Goal: Register for event/course

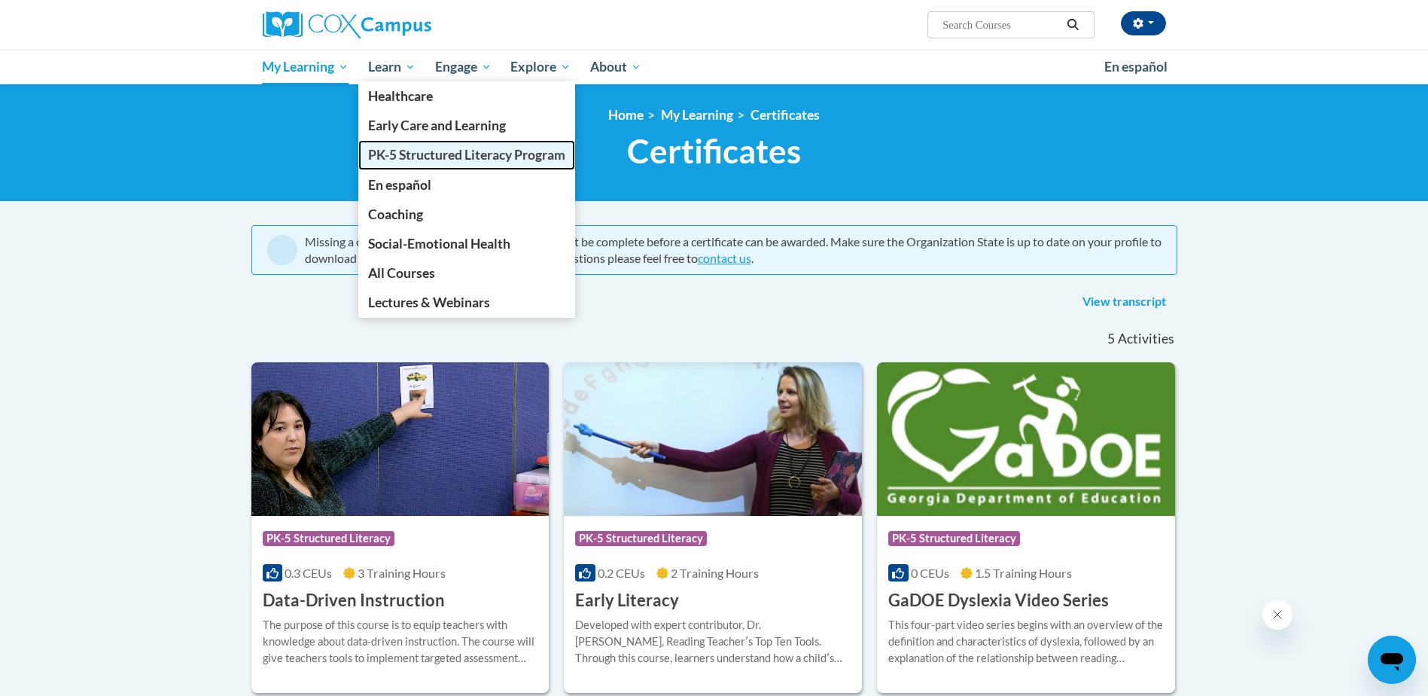
click at [439, 152] on span "PK-5 Structured Literacy Program" at bounding box center [466, 155] width 197 height 16
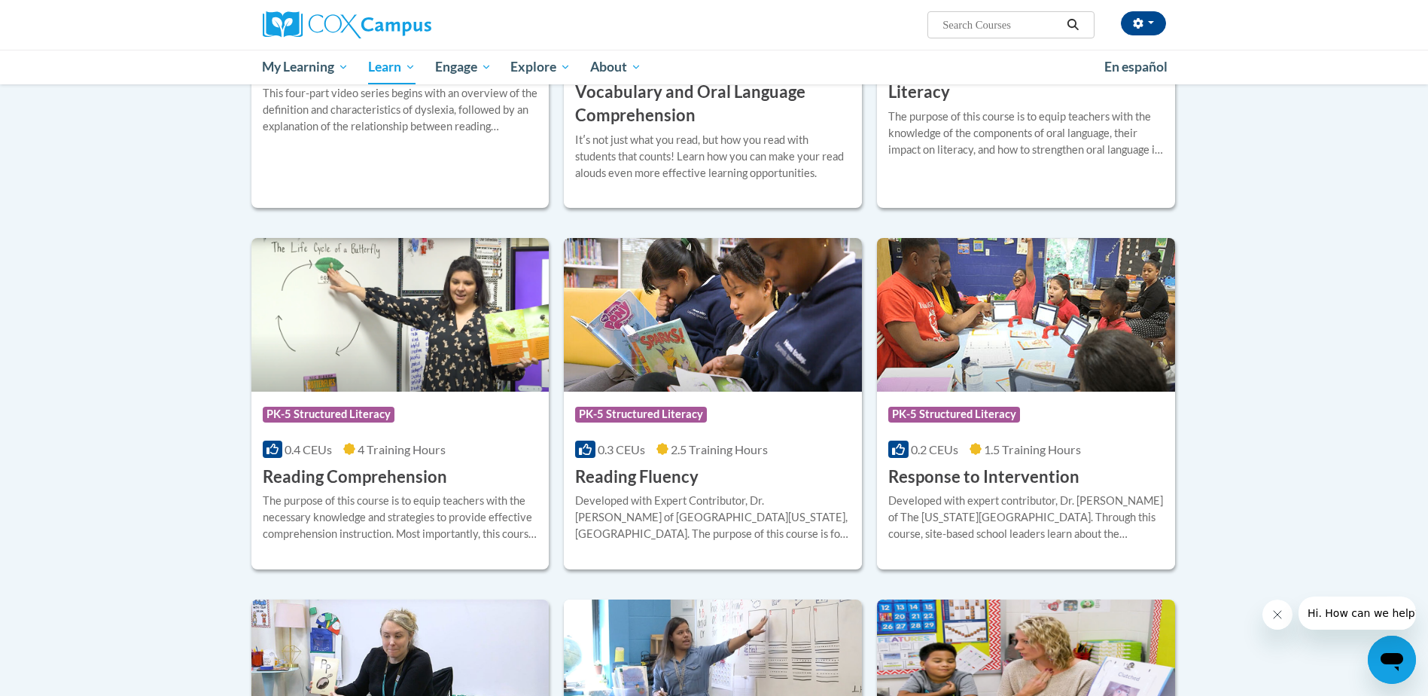
scroll to position [1187, 0]
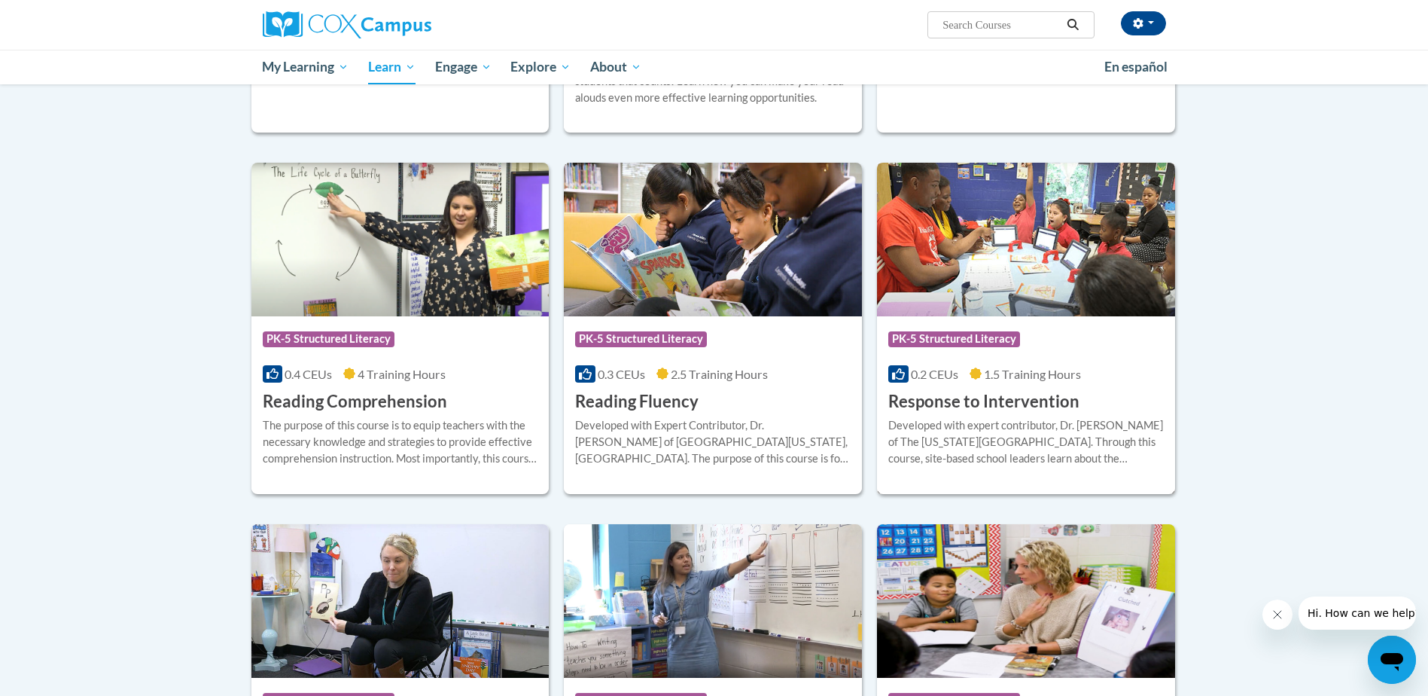
click at [1020, 366] on div "0.2 CEUs 1.5 Training Hours" at bounding box center [1027, 374] width 276 height 17
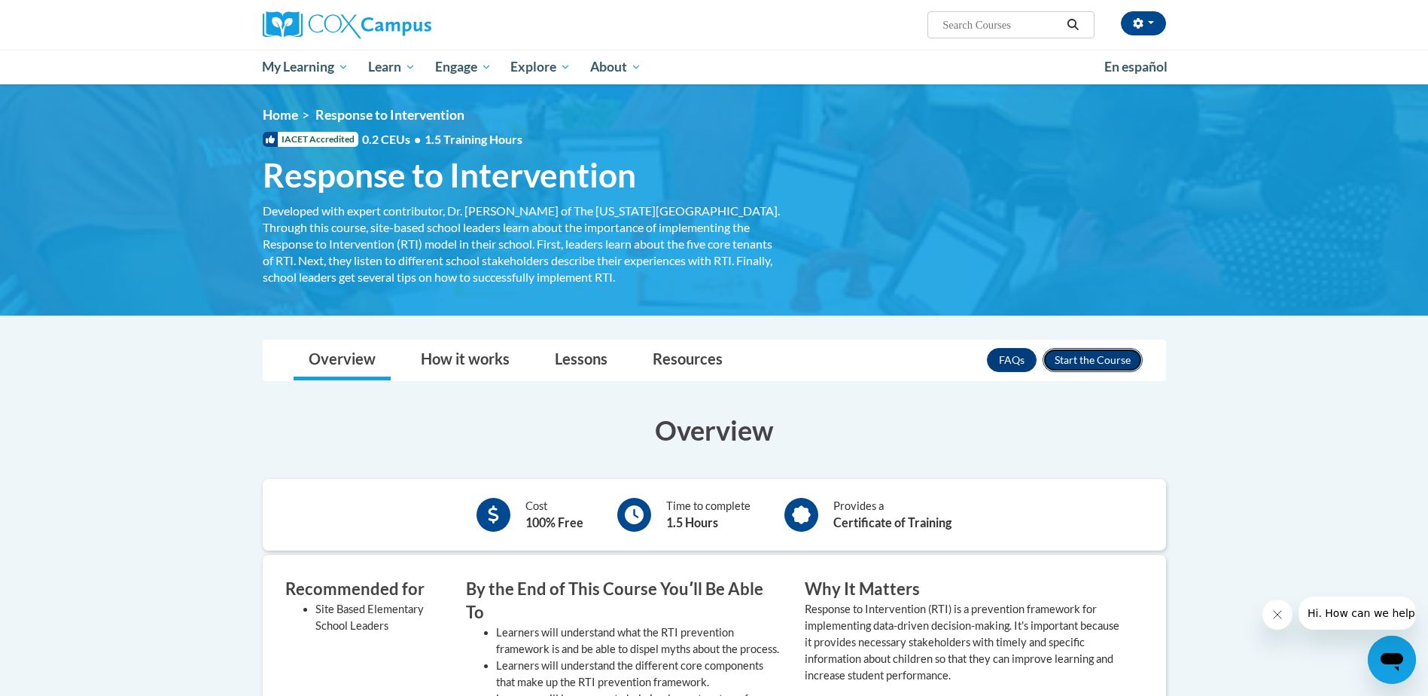
click at [1078, 359] on button "Enroll" at bounding box center [1093, 360] width 100 height 24
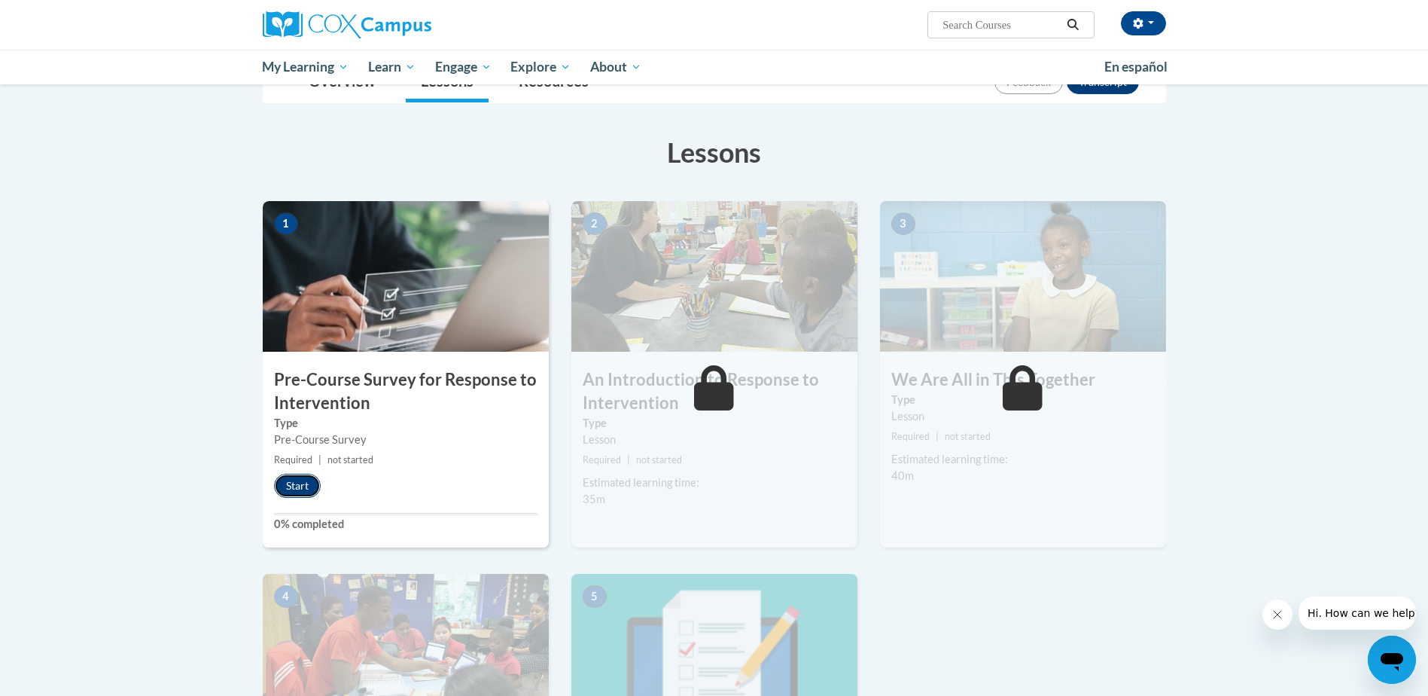
click at [295, 487] on button "Start" at bounding box center [297, 486] width 47 height 24
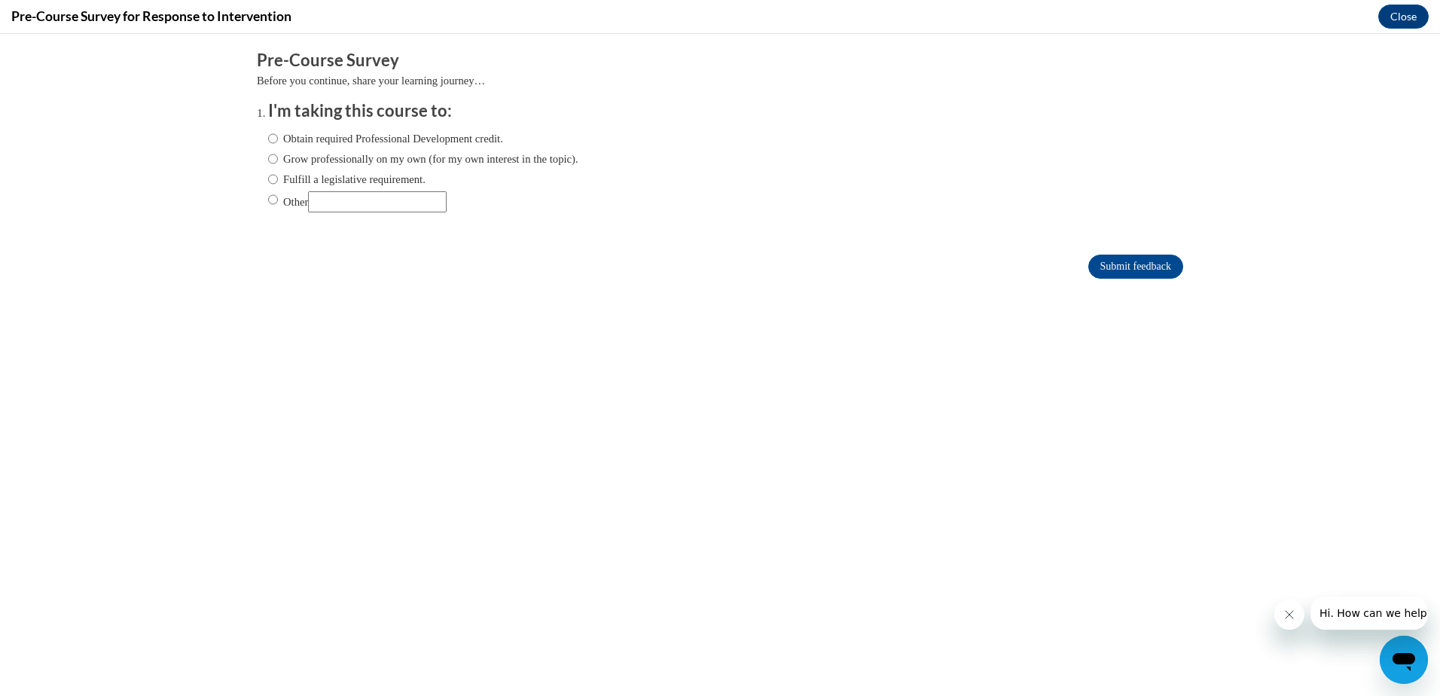
click at [378, 145] on label "Obtain required Professional Development credit." at bounding box center [385, 138] width 235 height 17
click at [278, 145] on input "Obtain required Professional Development credit." at bounding box center [273, 138] width 10 height 17
radio input "true"
click at [1088, 263] on input "Submit feedback" at bounding box center [1135, 267] width 95 height 24
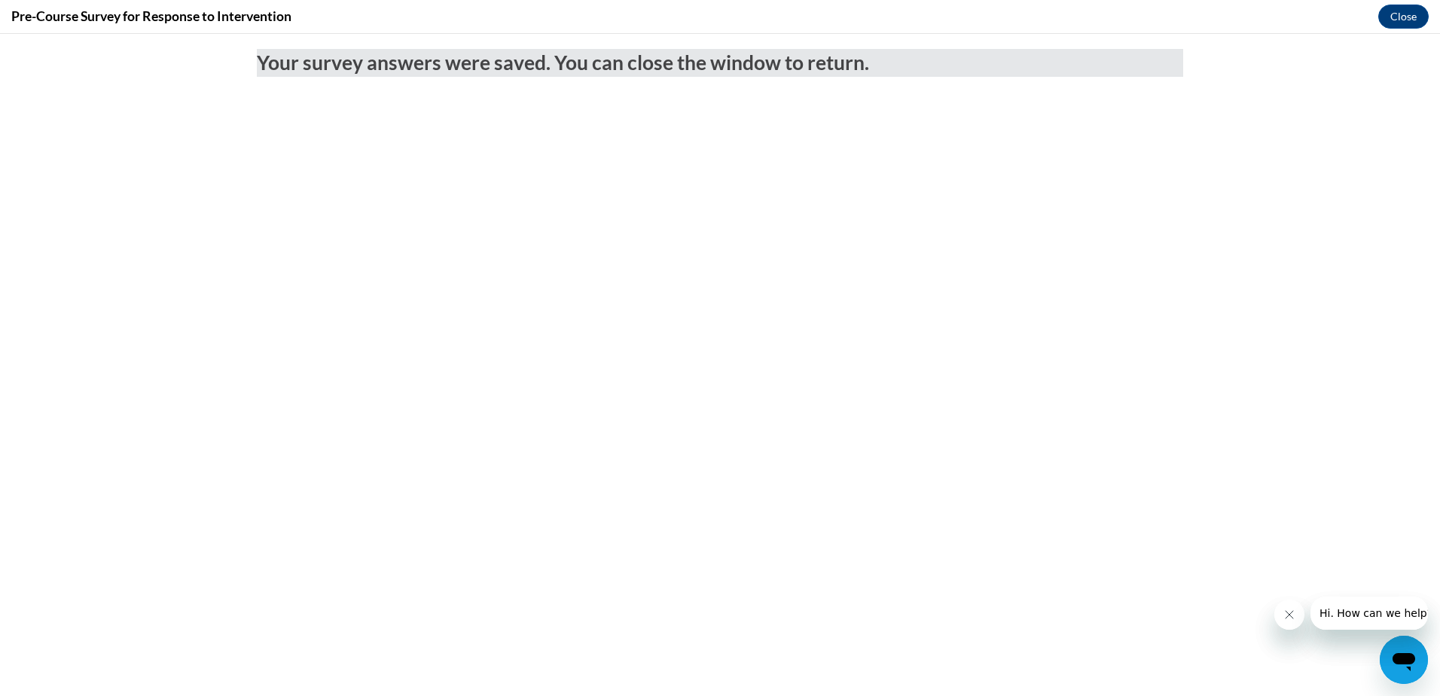
click at [1291, 621] on button "Close message from company" at bounding box center [1288, 614] width 30 height 30
click at [1285, 615] on icon "Close message from company" at bounding box center [1288, 614] width 12 height 12
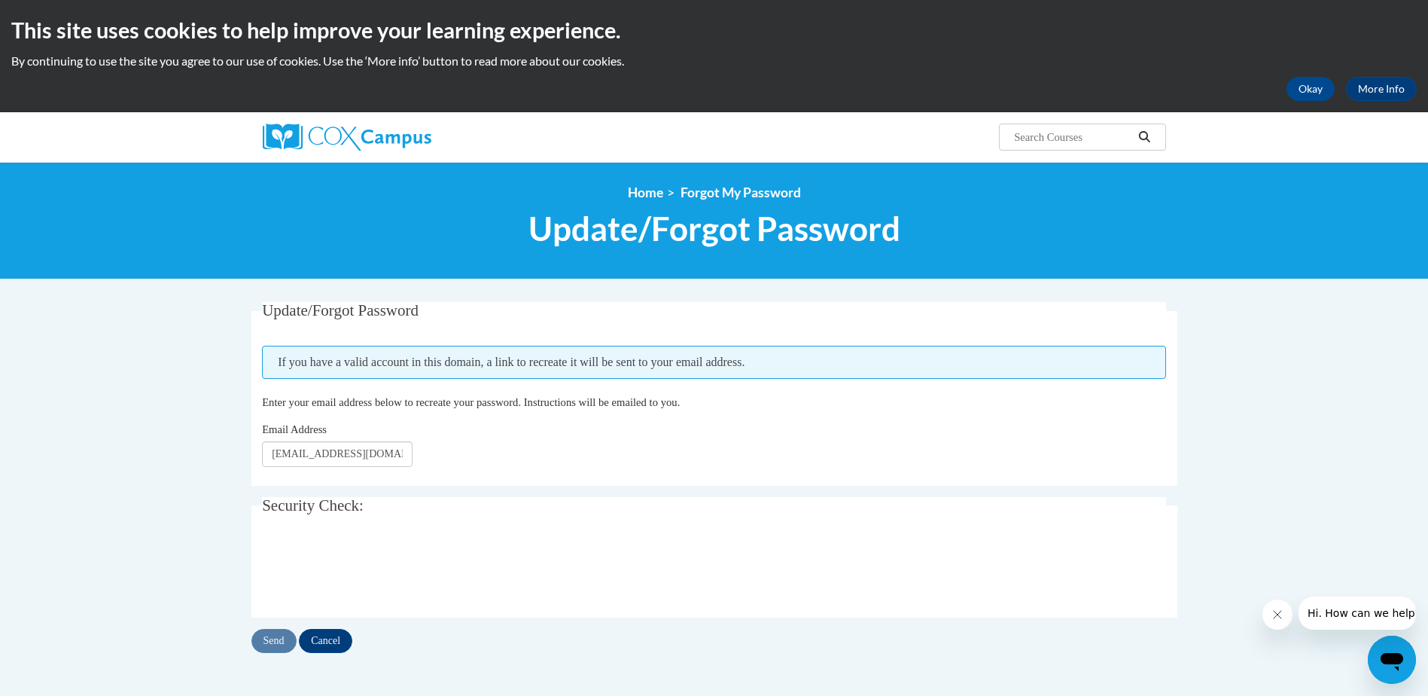
scroll to position [75, 0]
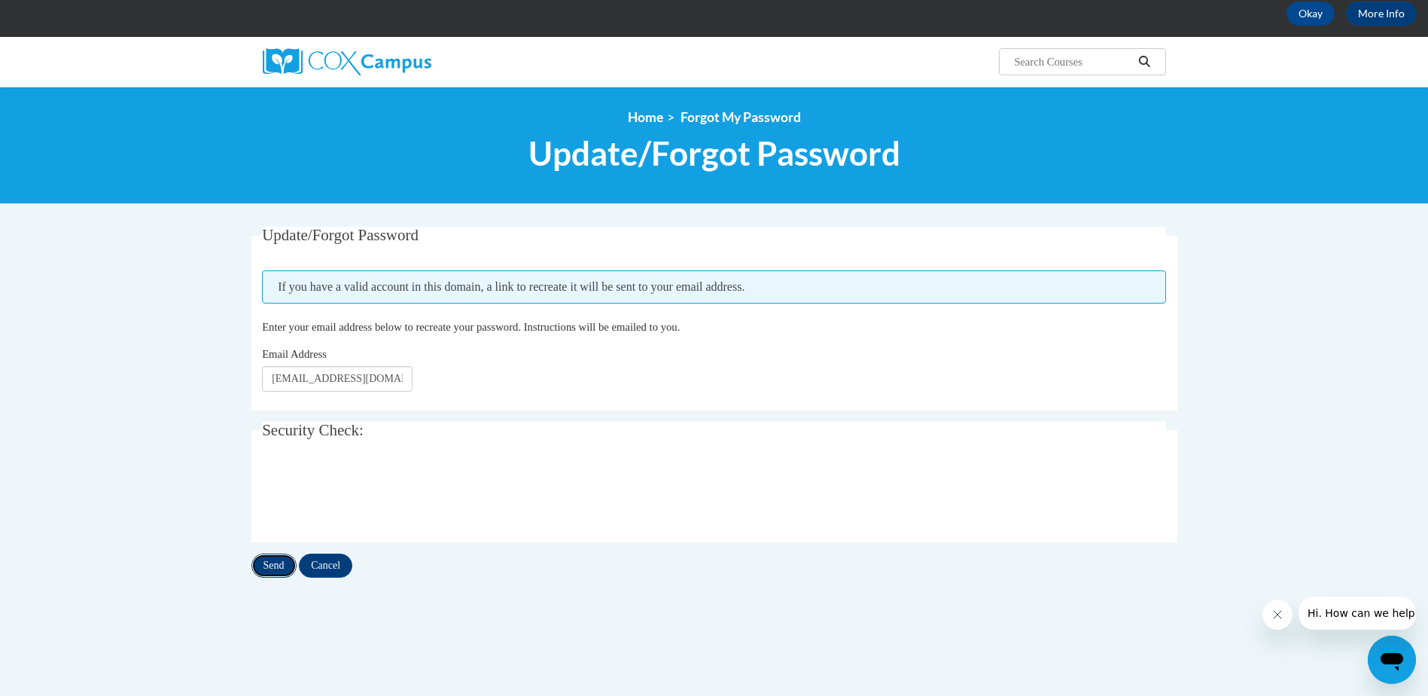
click at [264, 569] on input "Send" at bounding box center [274, 565] width 45 height 24
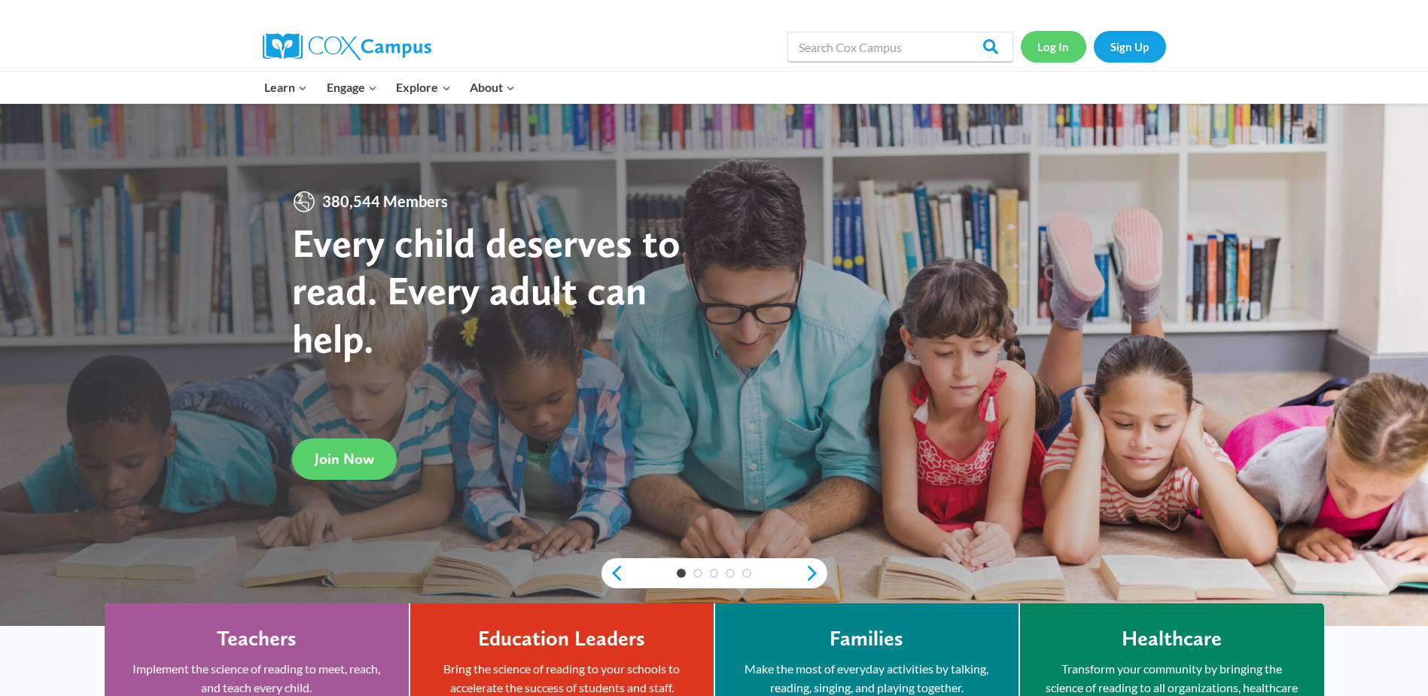
click at [1065, 43] on link "Log In" at bounding box center [1054, 46] width 66 height 31
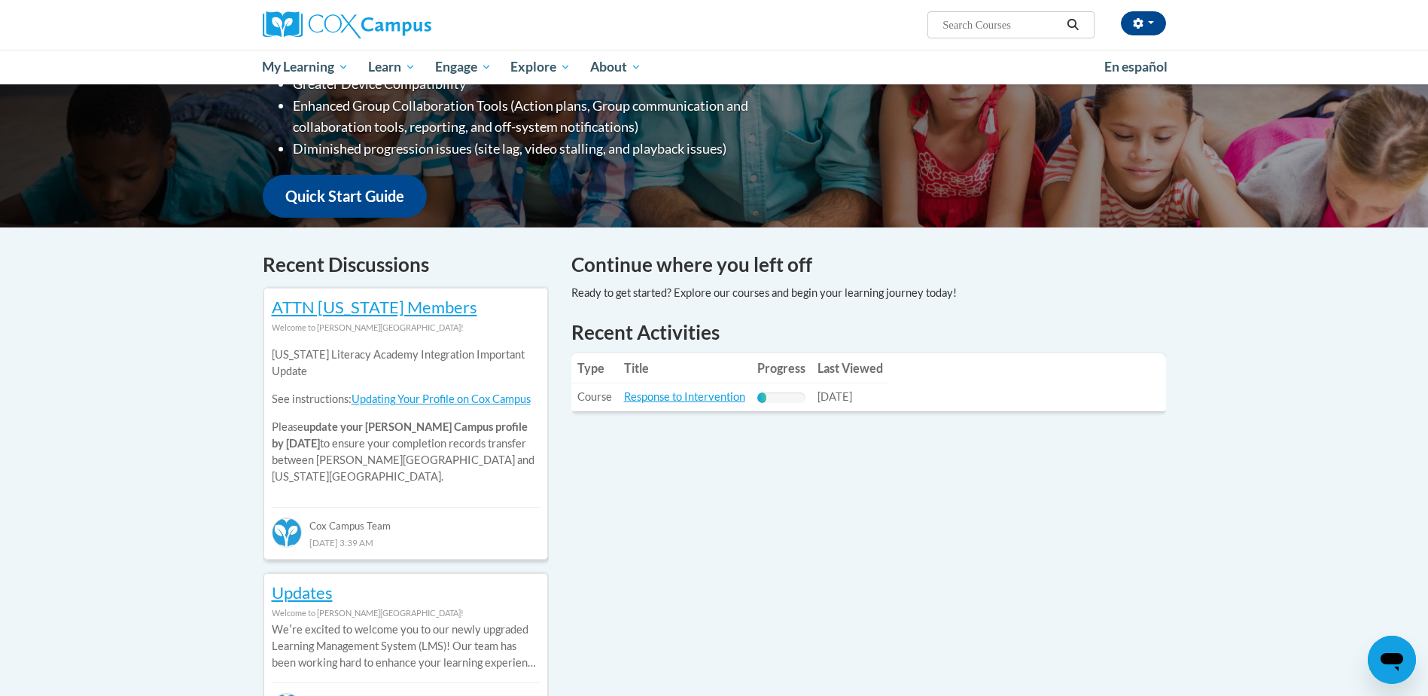
scroll to position [75, 0]
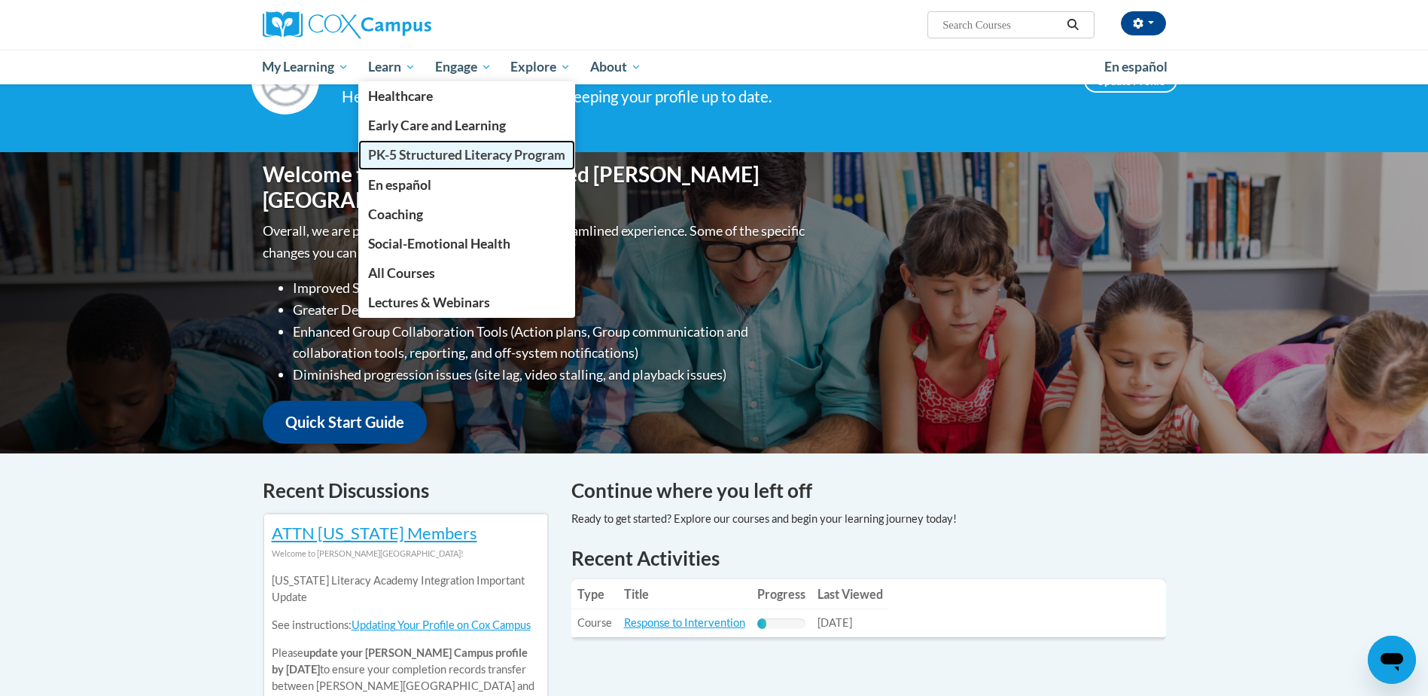
click at [440, 159] on span "PK-5 Structured Literacy Program" at bounding box center [466, 155] width 197 height 16
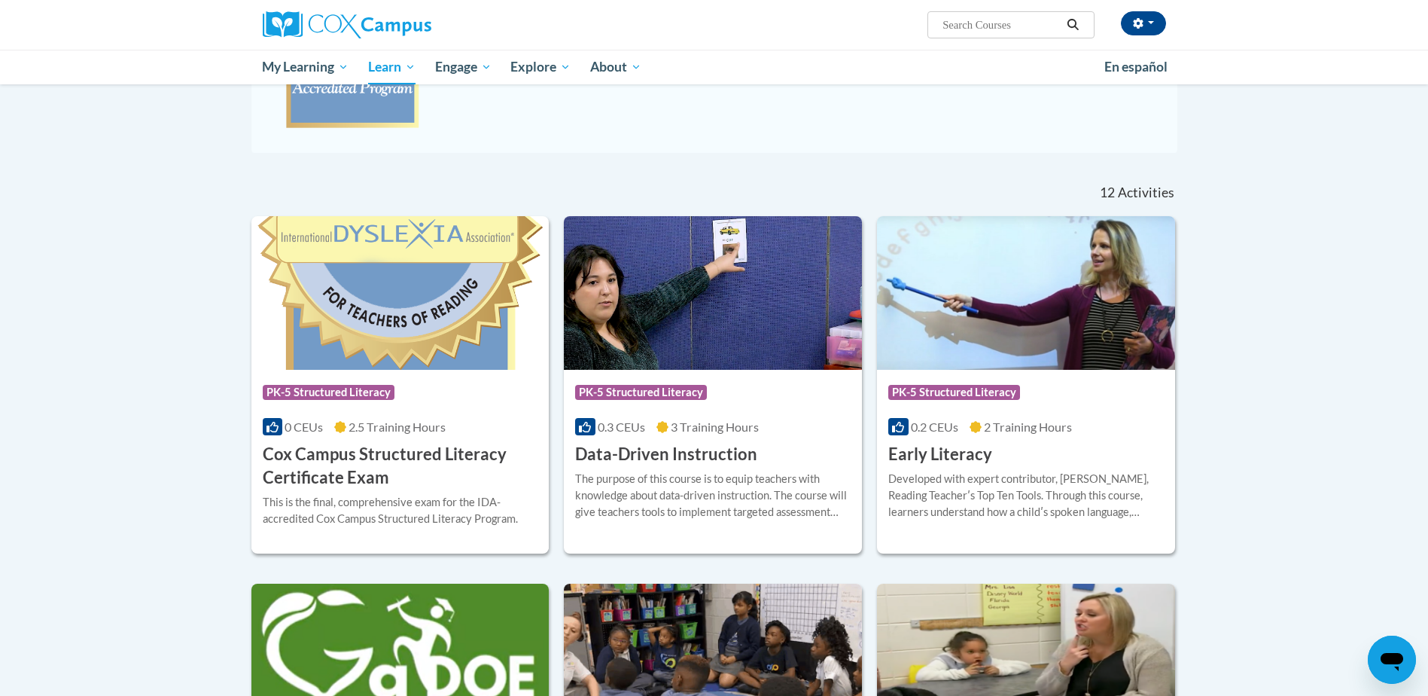
scroll to position [208, 0]
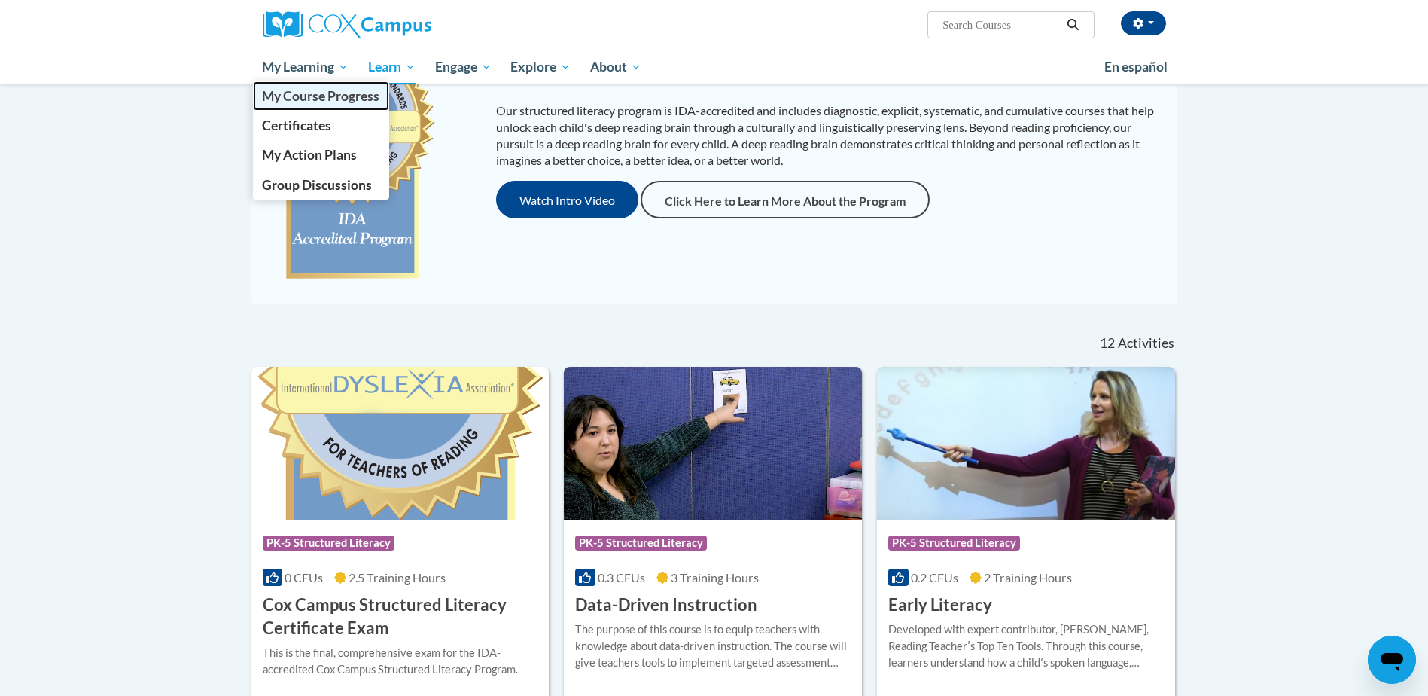
click at [300, 99] on span "My Course Progress" at bounding box center [320, 96] width 117 height 16
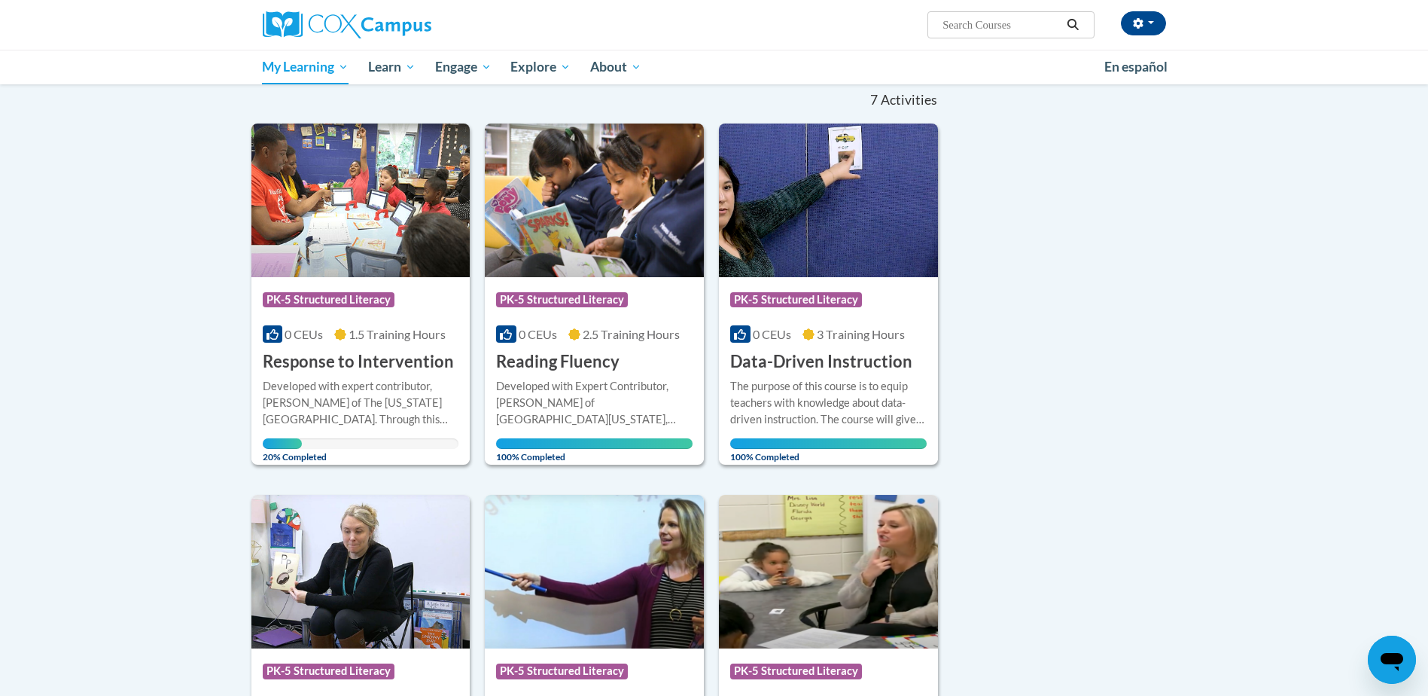
scroll to position [75, 0]
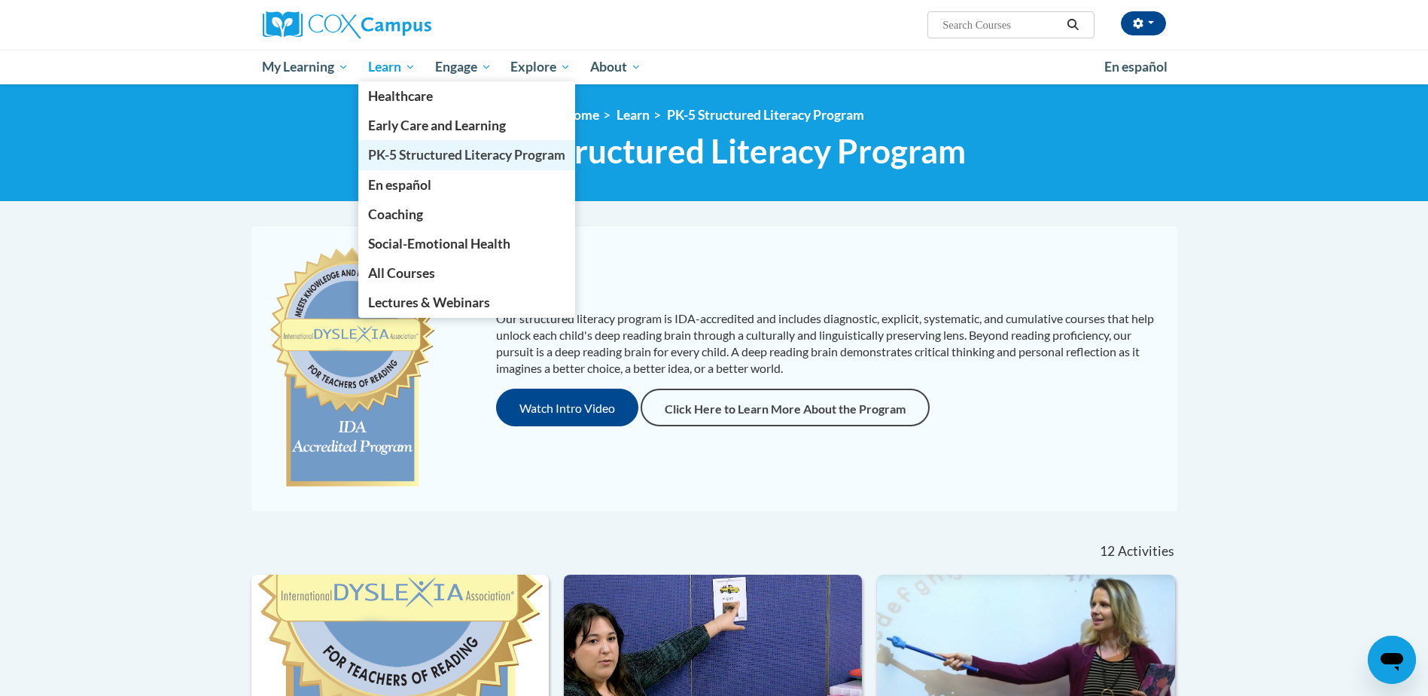
click at [525, 158] on span "PK-5 Structured Literacy Program" at bounding box center [466, 155] width 197 height 16
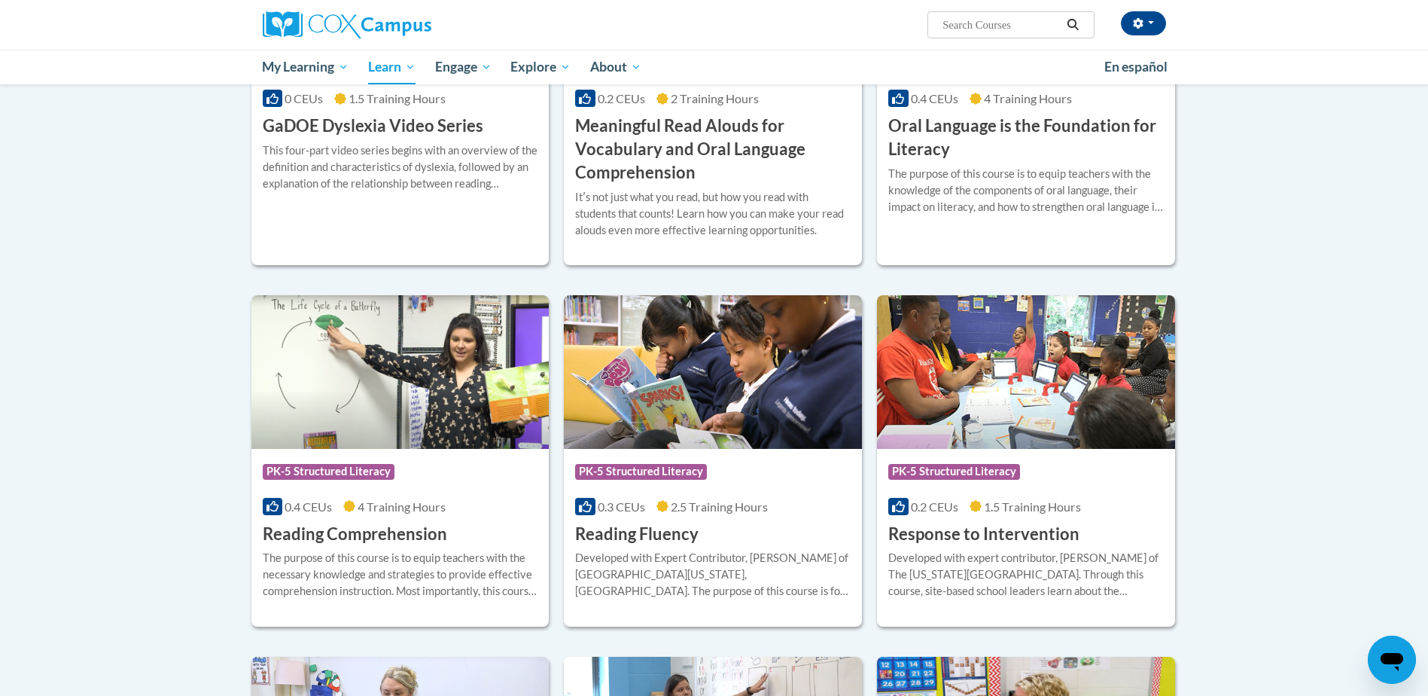
scroll to position [1130, 0]
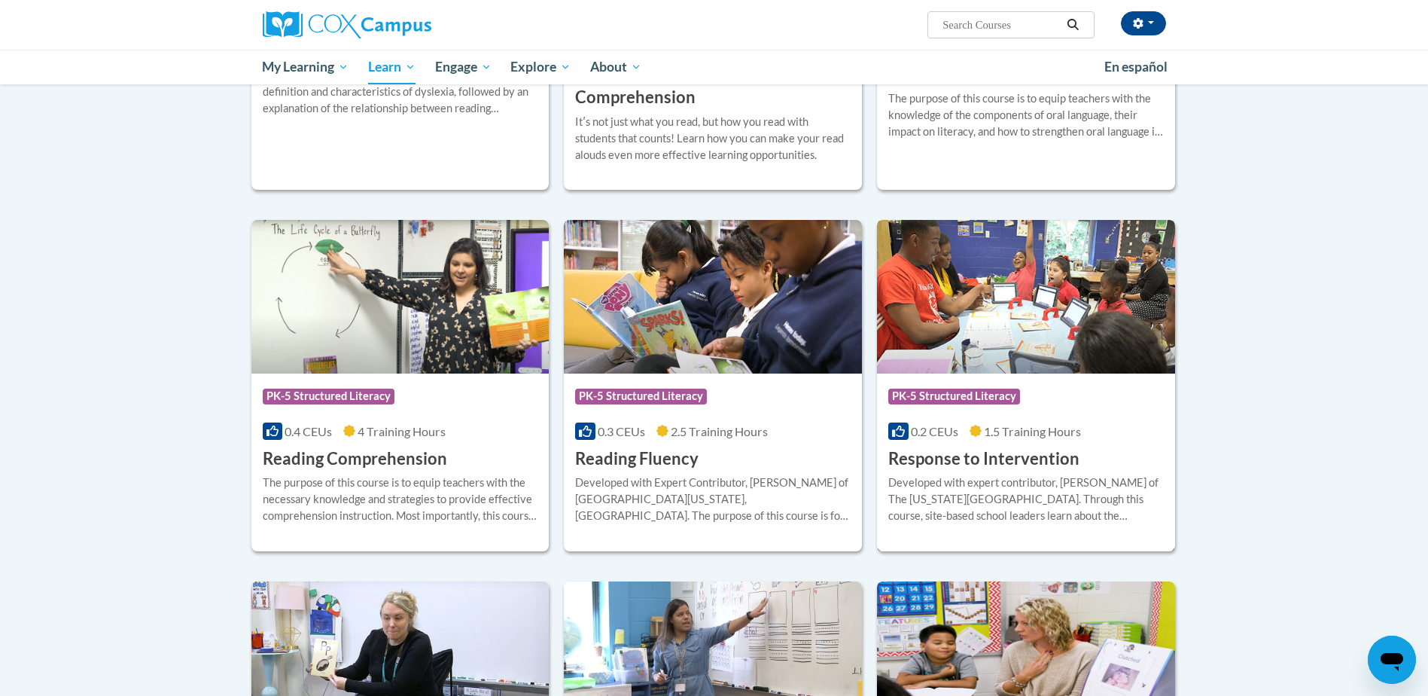
click at [1002, 320] on img at bounding box center [1026, 297] width 298 height 154
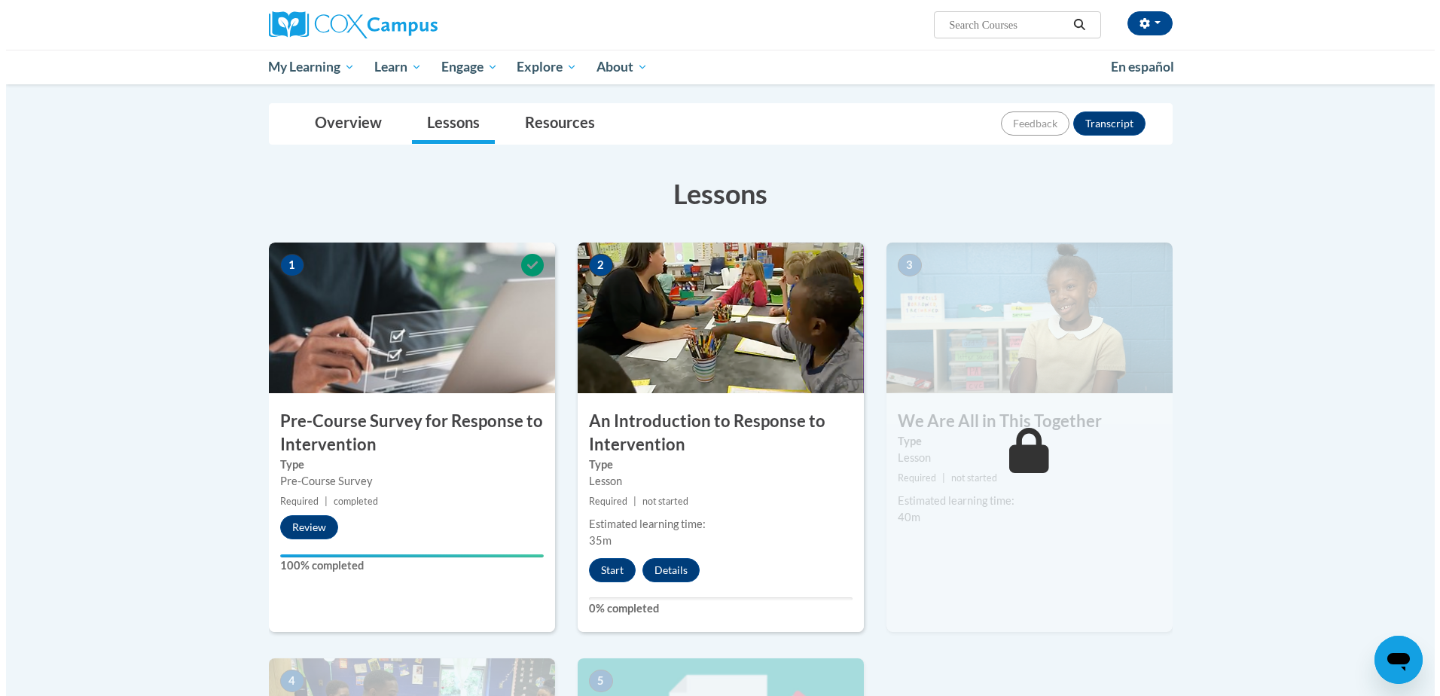
scroll to position [226, 0]
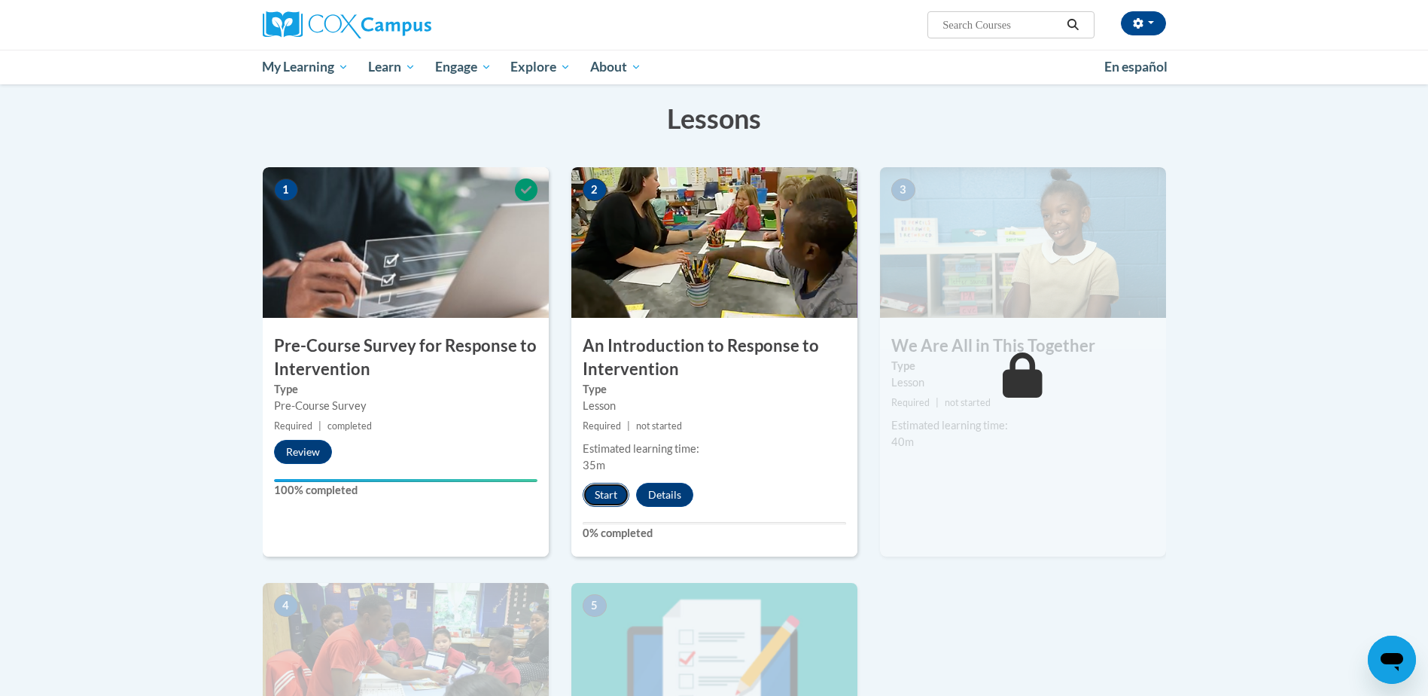
click at [608, 493] on button "Start" at bounding box center [606, 495] width 47 height 24
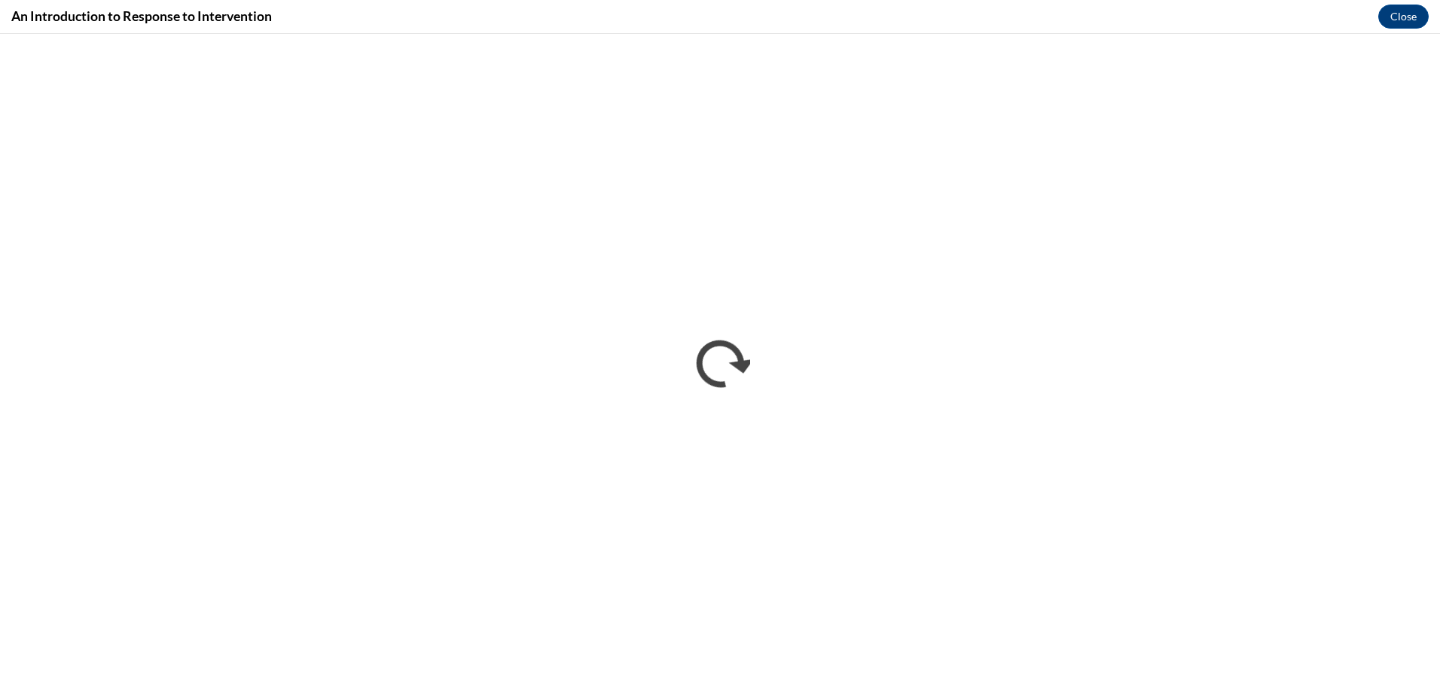
scroll to position [0, 0]
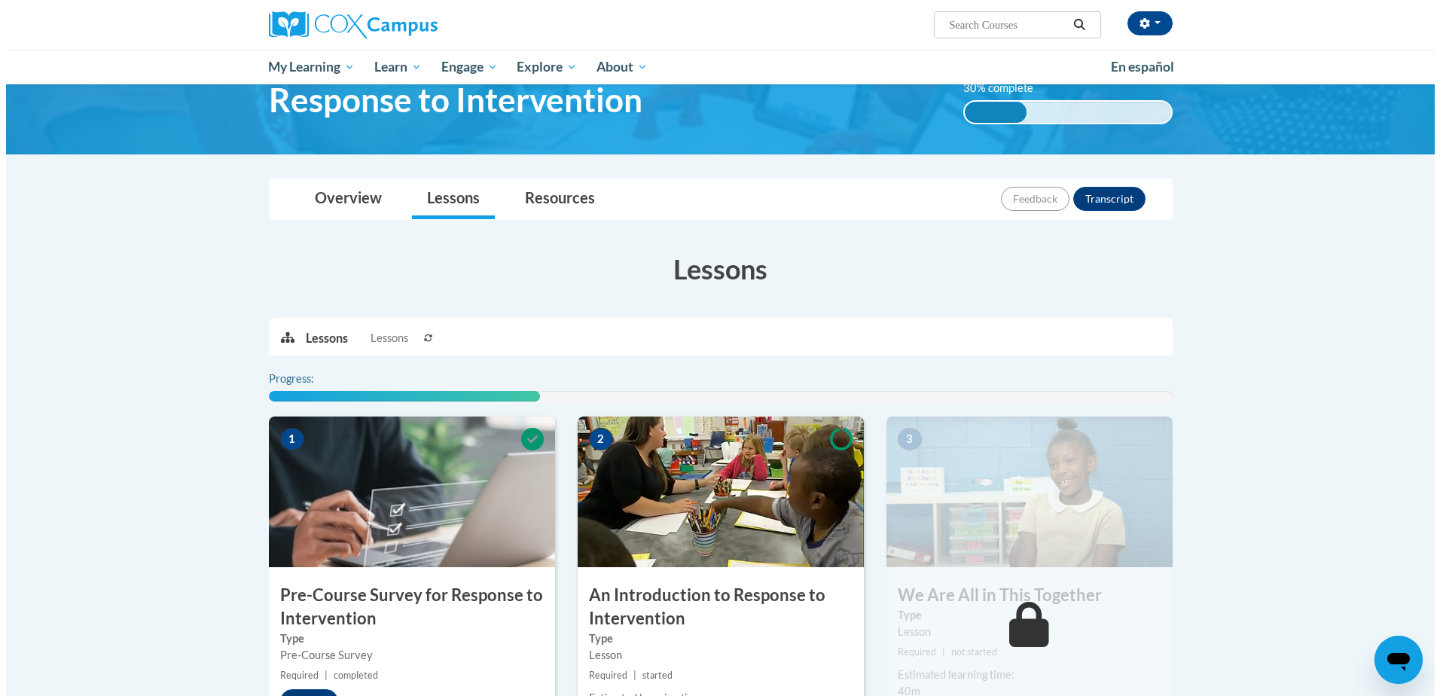
scroll to position [226, 0]
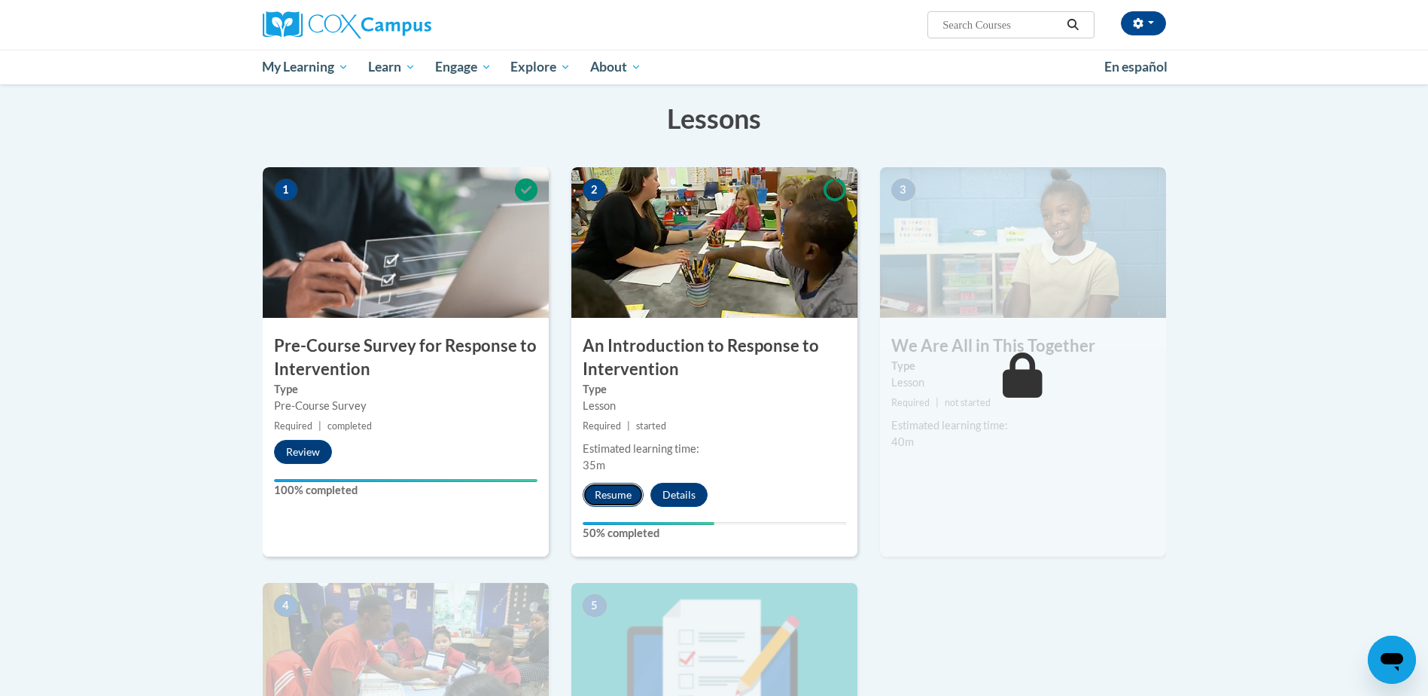
click at [627, 493] on button "Resume" at bounding box center [613, 495] width 61 height 24
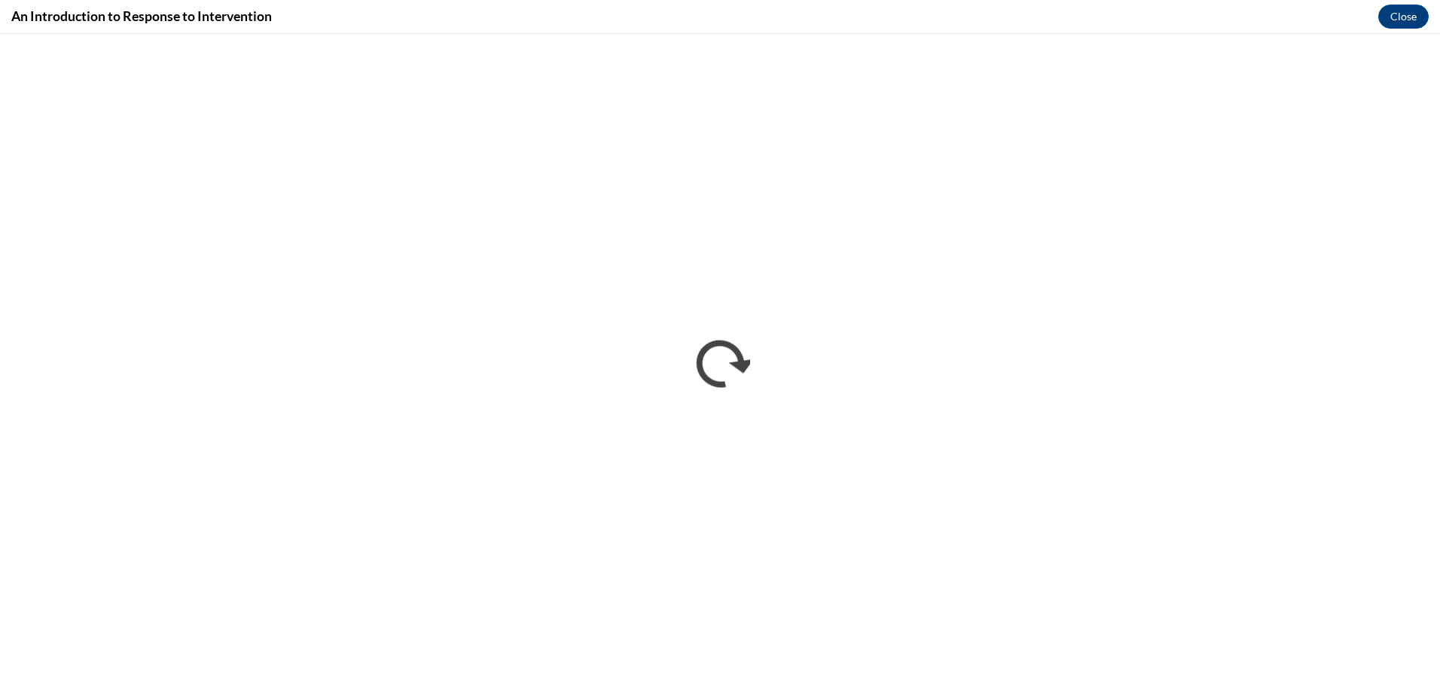
scroll to position [0, 0]
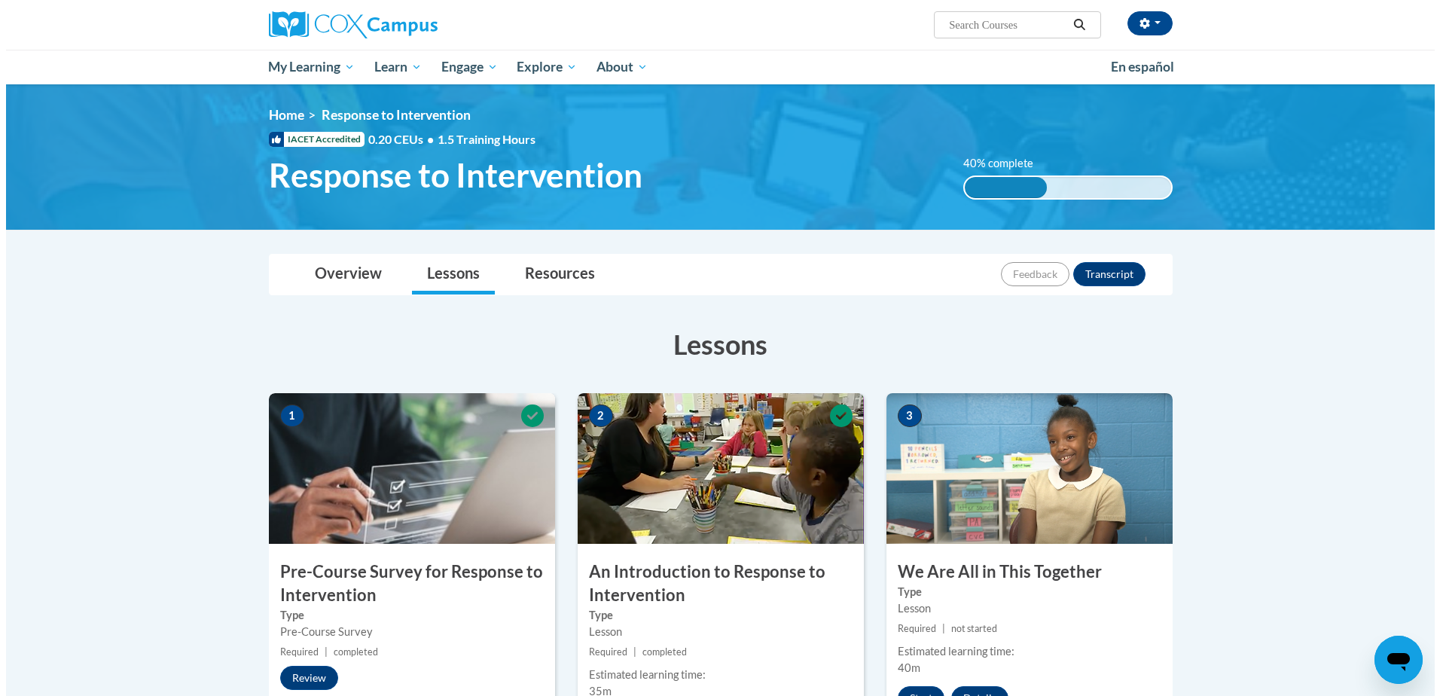
scroll to position [226, 0]
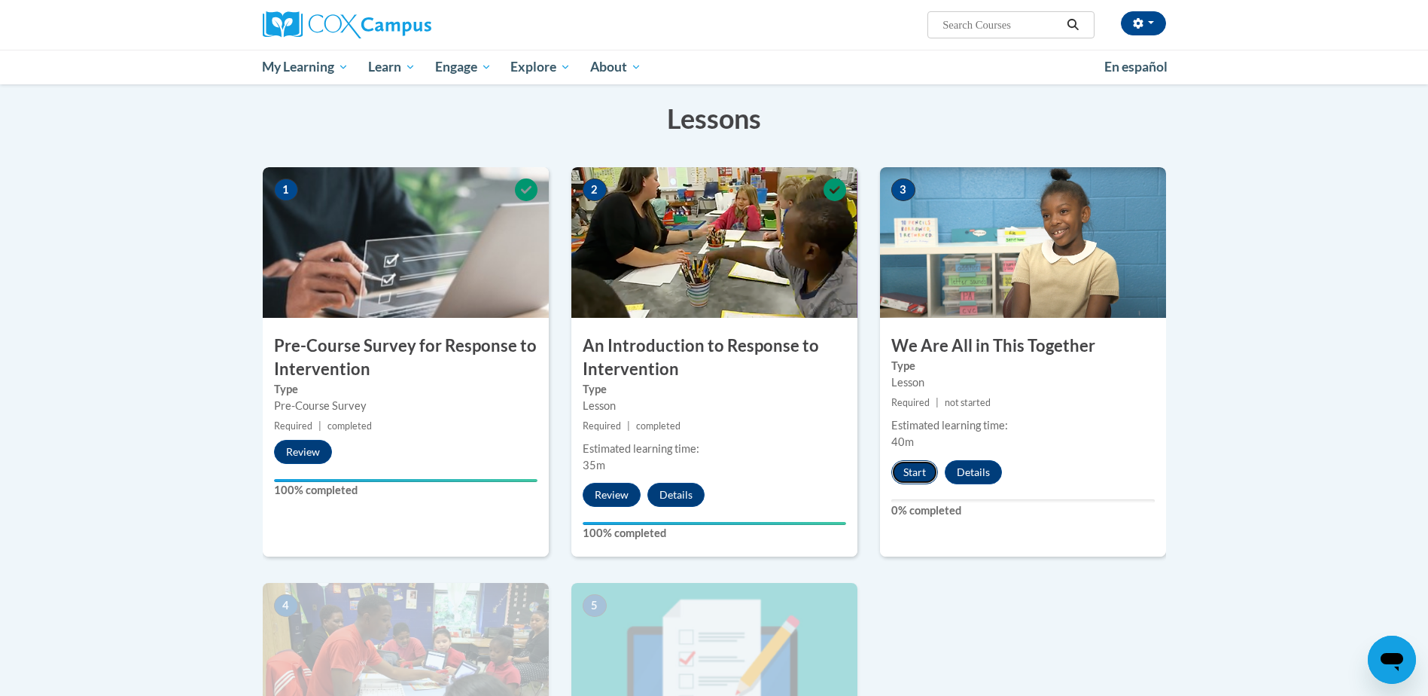
click at [910, 478] on button "Start" at bounding box center [915, 472] width 47 height 24
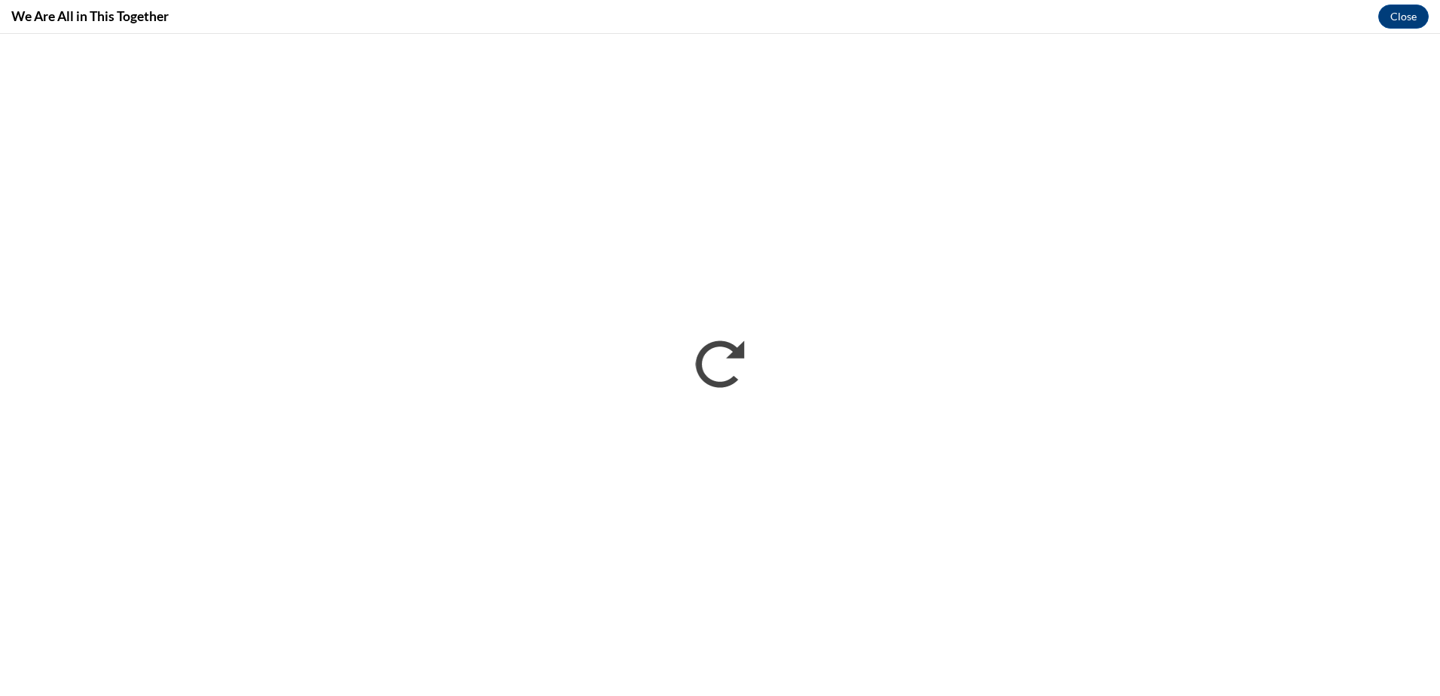
scroll to position [0, 0]
